Goal: Task Accomplishment & Management: Use online tool/utility

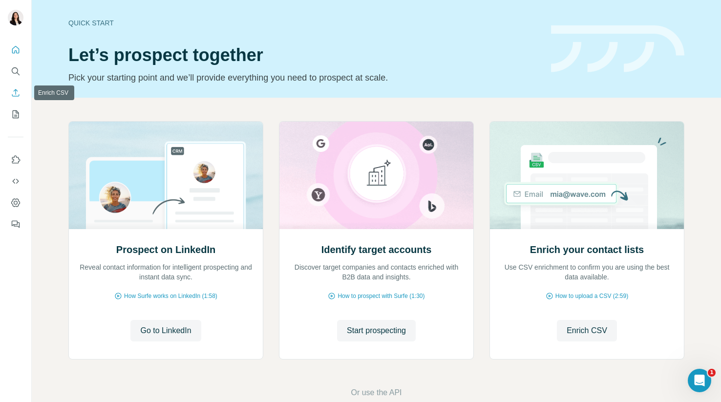
click at [13, 94] on icon "Enrich CSV" at bounding box center [16, 93] width 10 height 10
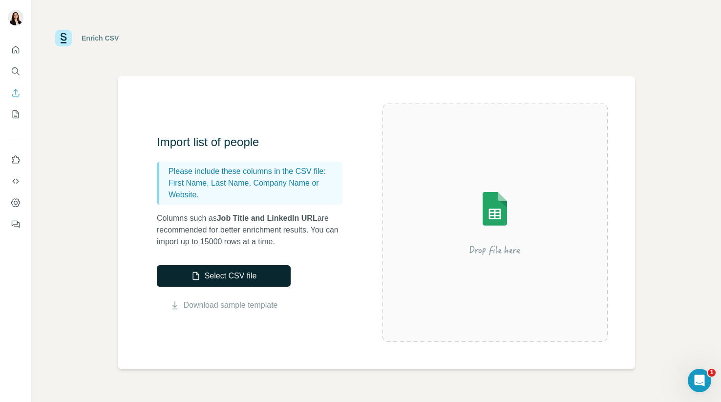
click at [219, 281] on button "Select CSV file" at bounding box center [224, 275] width 134 height 21
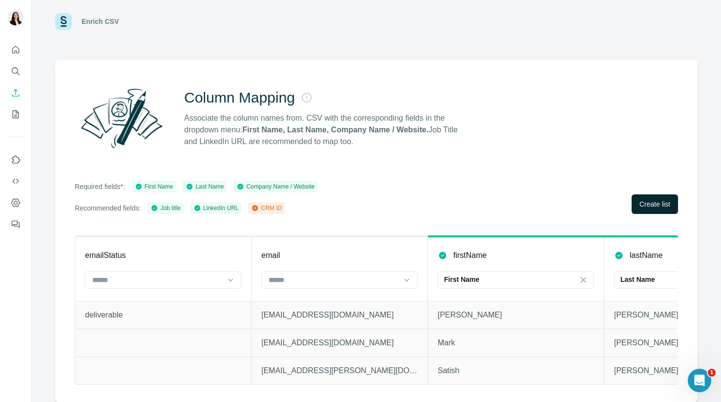
click at [651, 196] on button "Create list" at bounding box center [654, 204] width 46 height 20
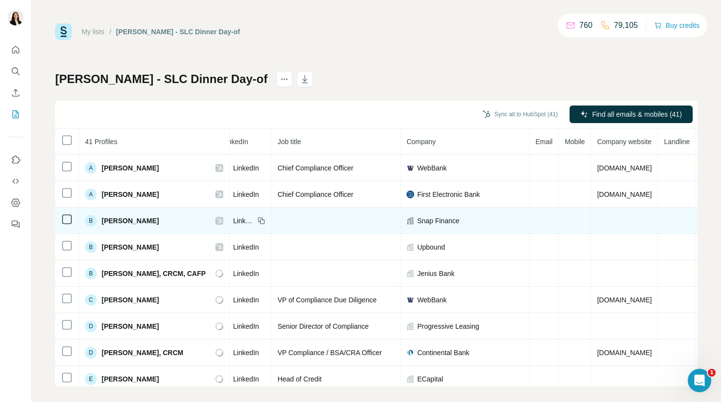
scroll to position [0, 111]
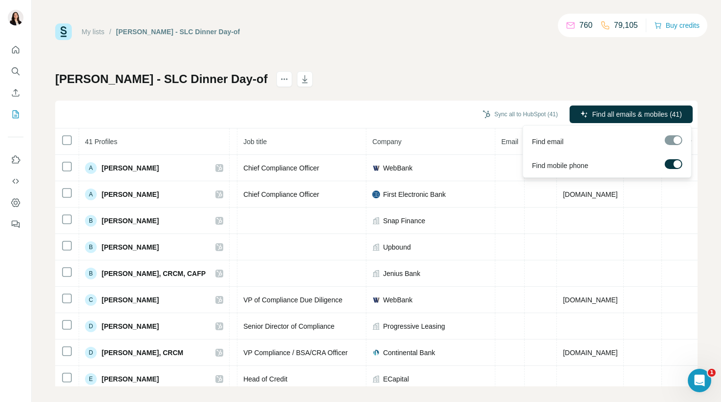
click at [674, 141] on div at bounding box center [674, 140] width 18 height 10
click at [676, 140] on div at bounding box center [674, 140] width 18 height 10
click at [648, 113] on span "Find all emails & mobiles (41)" at bounding box center [637, 114] width 90 height 10
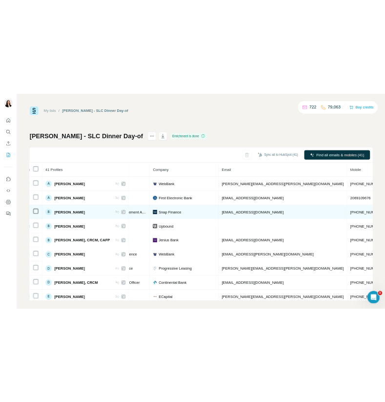
scroll to position [0, 278]
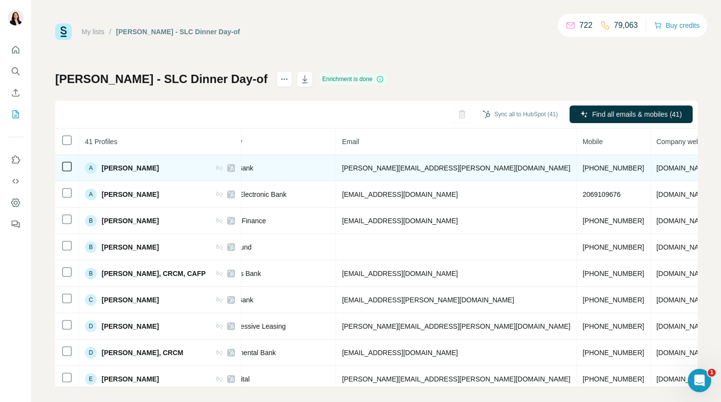
click at [583, 170] on span "[PHONE_NUMBER]" at bounding box center [614, 168] width 62 height 8
click at [583, 167] on span "[PHONE_NUMBER]" at bounding box center [614, 168] width 62 height 8
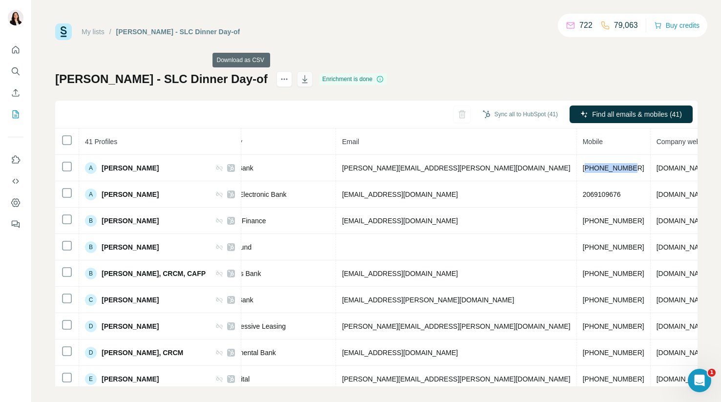
click at [300, 82] on icon "button" at bounding box center [305, 79] width 10 height 10
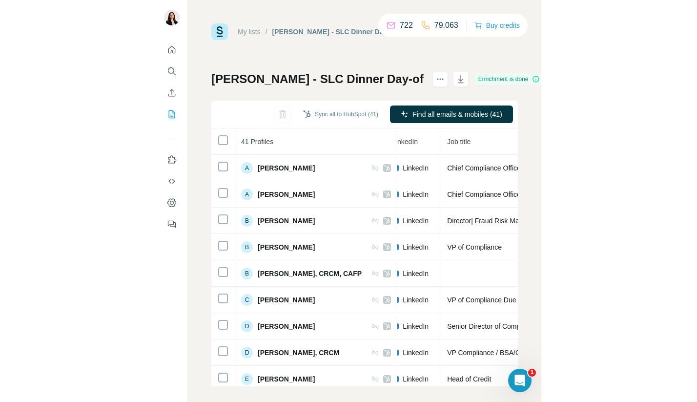
scroll to position [0, 0]
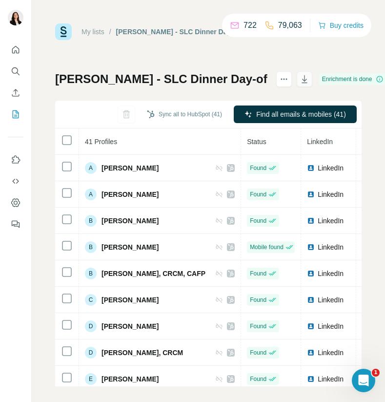
click at [300, 81] on icon "button" at bounding box center [305, 79] width 10 height 10
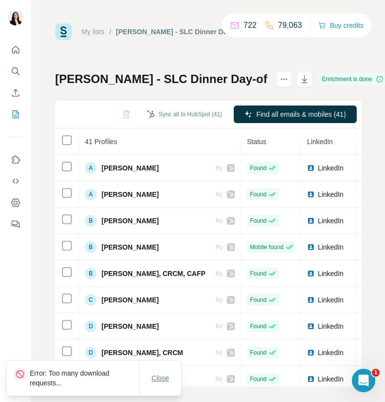
click at [155, 381] on span "Close" at bounding box center [161, 378] width 18 height 10
